Goal: Browse casually: Explore the website without a specific task or goal

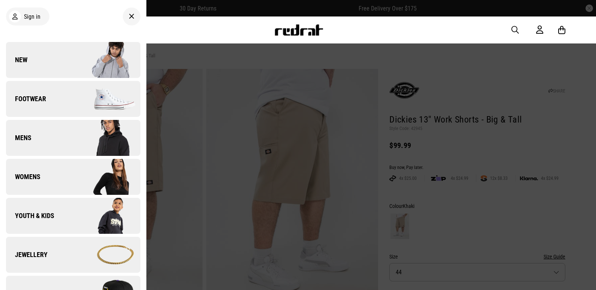
click at [58, 67] on link "New" at bounding box center [73, 60] width 134 height 36
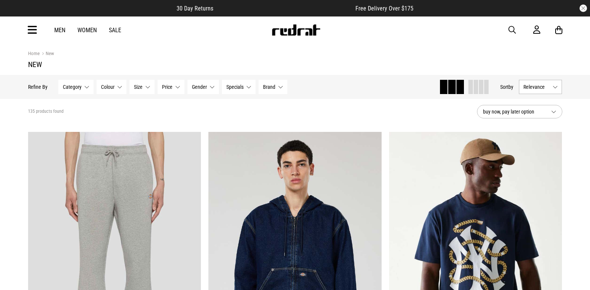
click at [186, 43] on section "Home New New" at bounding box center [295, 58] width 534 height 31
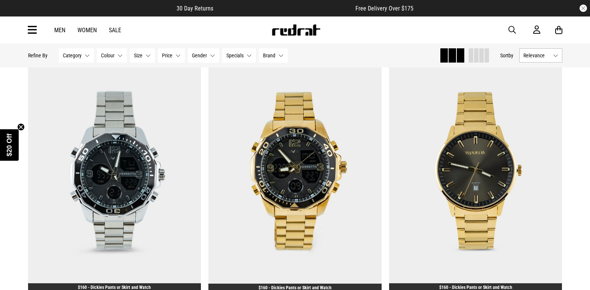
scroll to position [2358, 0]
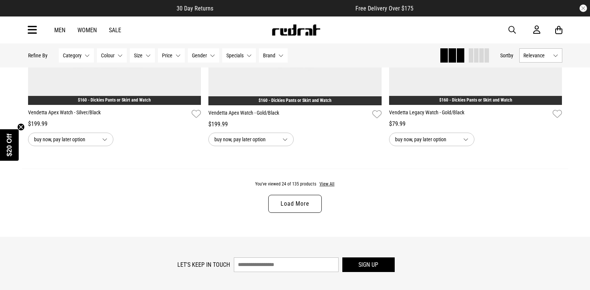
click at [293, 202] on link "Load More" at bounding box center [294, 204] width 53 height 18
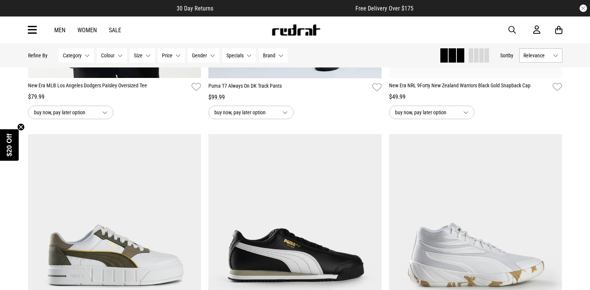
scroll to position [786, 0]
